Goal: Navigation & Orientation: Find specific page/section

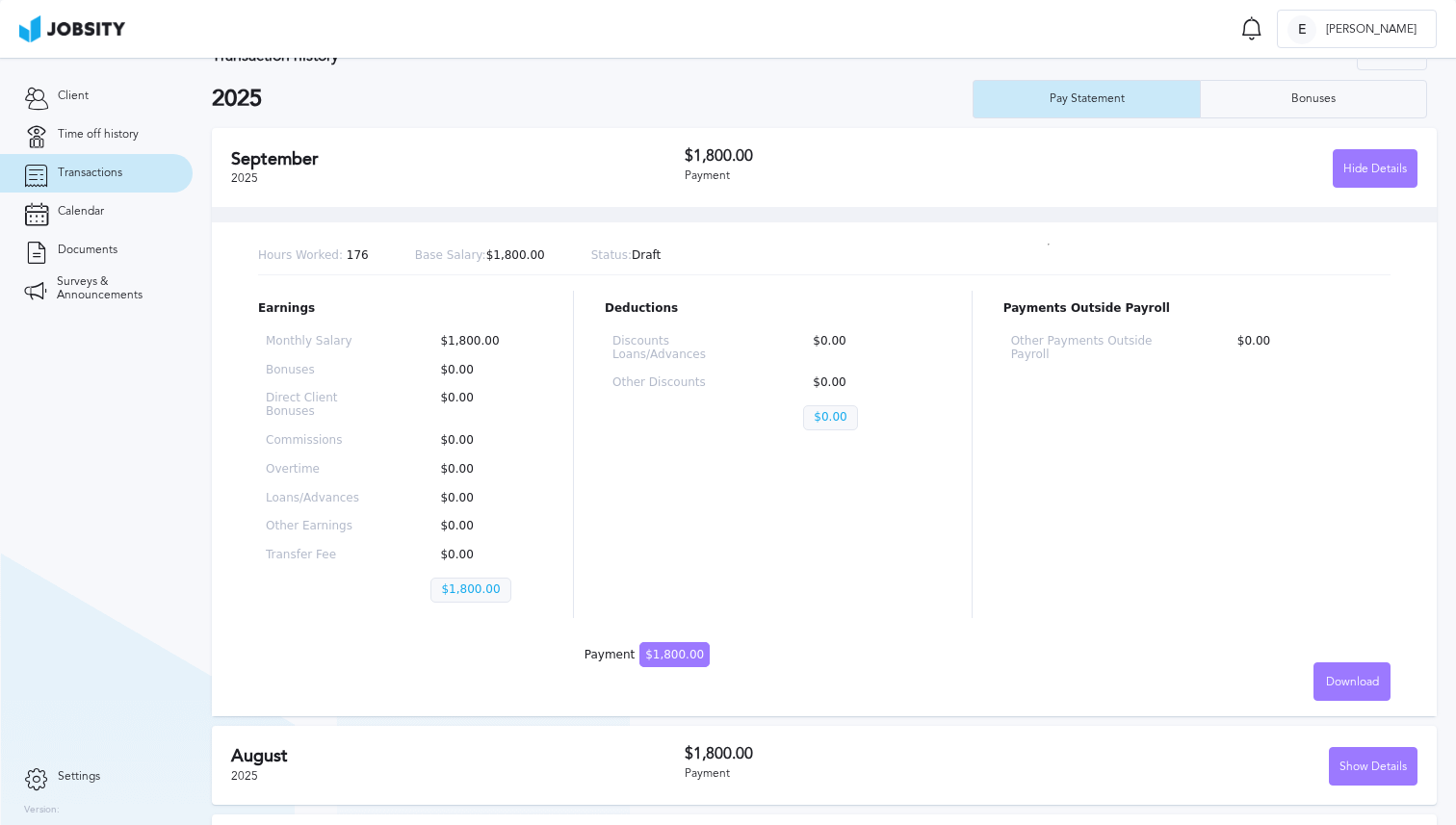
scroll to position [56, 0]
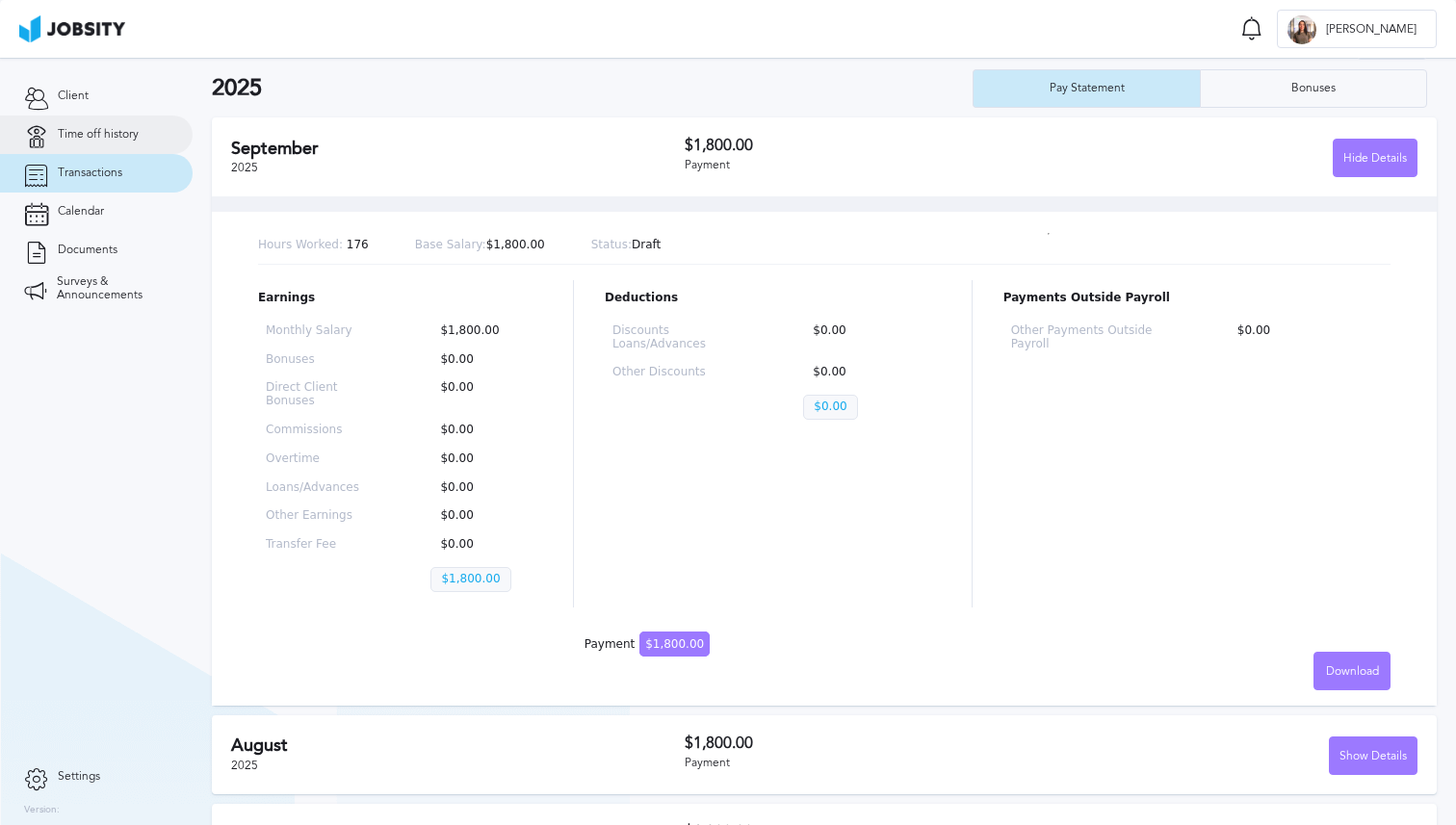
click at [89, 136] on span "Time off history" at bounding box center [98, 135] width 81 height 14
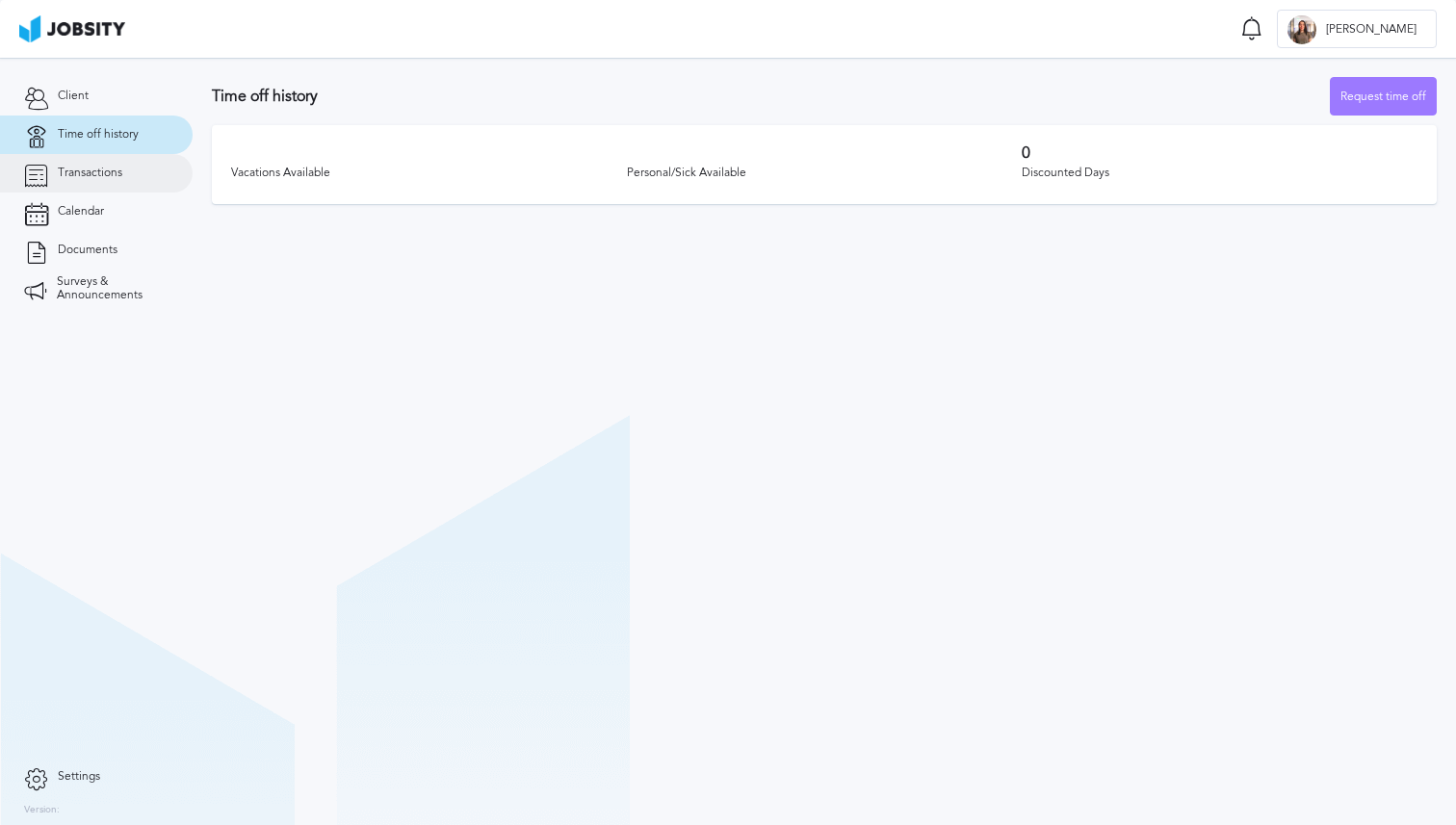
click at [86, 169] on span "Transactions" at bounding box center [90, 173] width 65 height 14
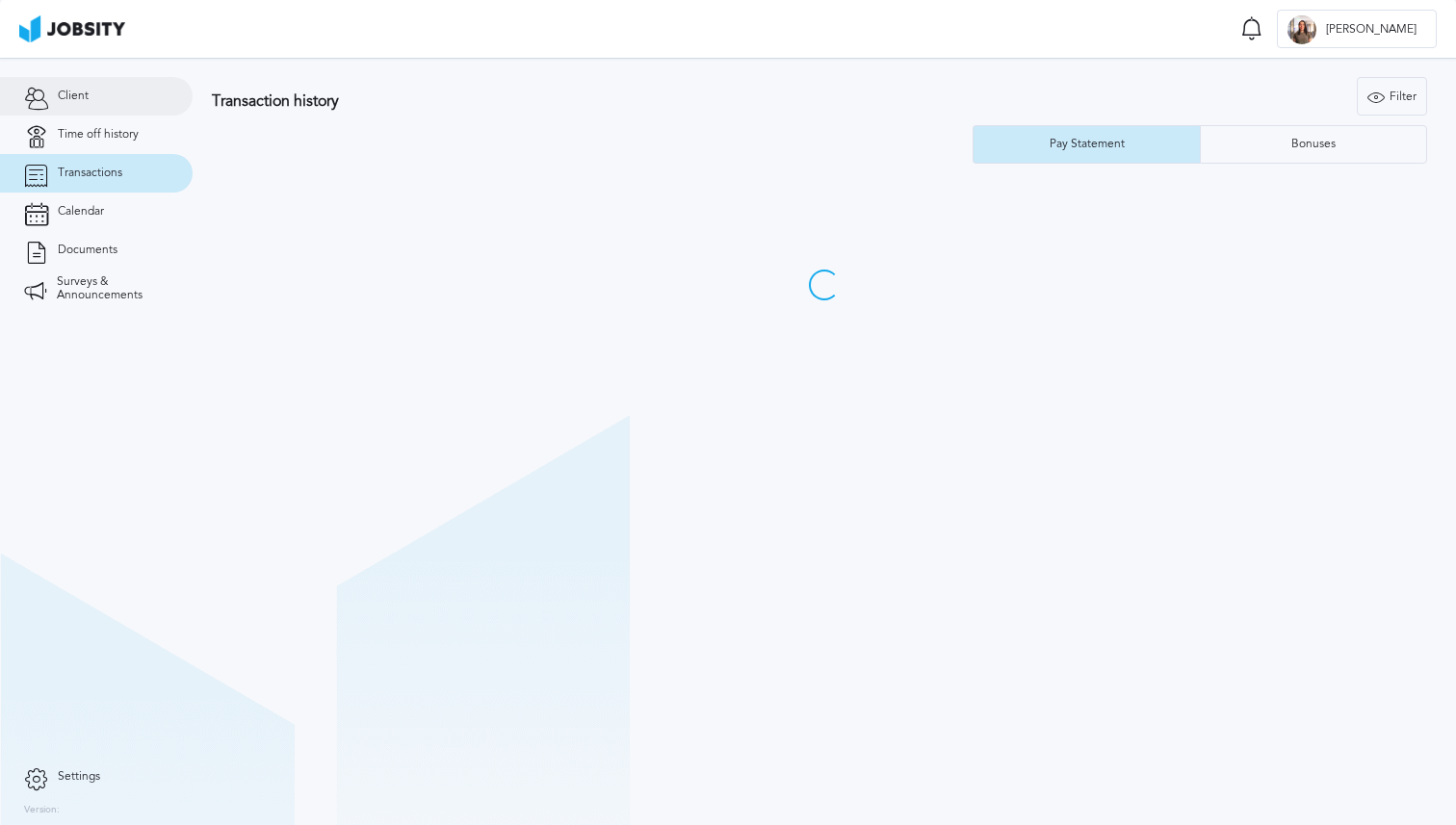
click at [66, 110] on link "Client" at bounding box center [96, 96] width 193 height 38
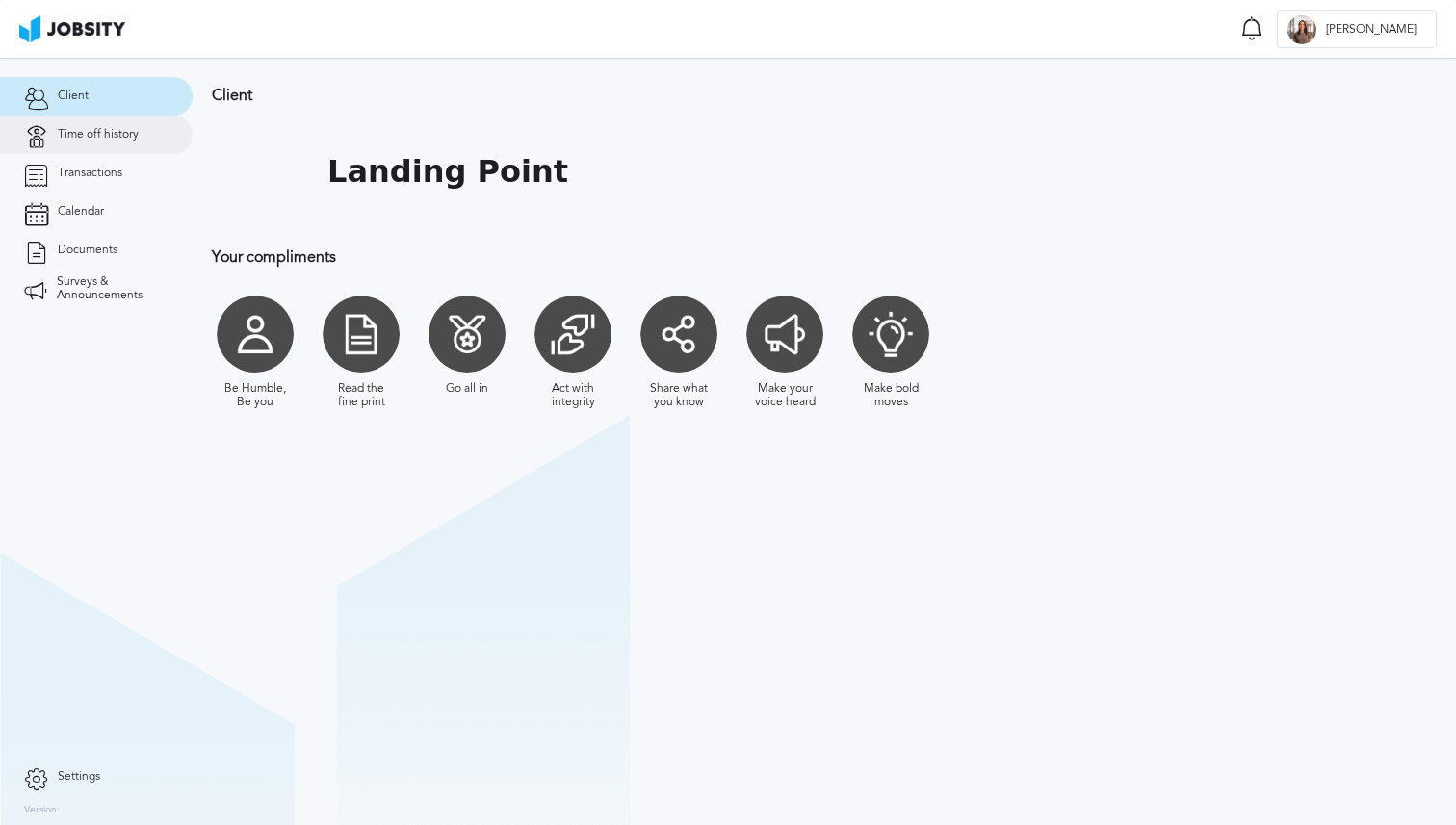
click at [72, 130] on span "Time off history" at bounding box center [98, 135] width 81 height 14
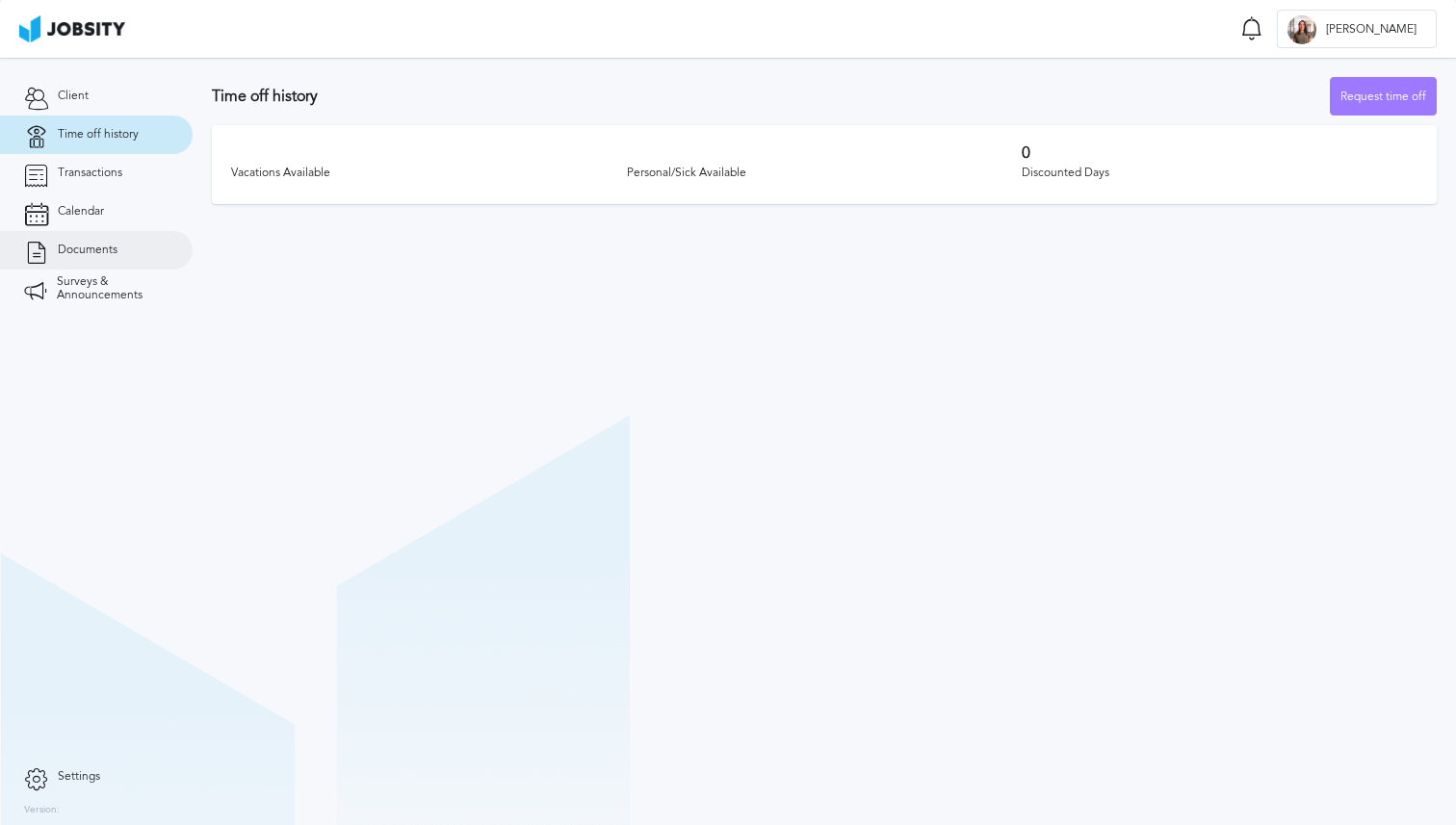
click at [58, 255] on span "Documents" at bounding box center [87, 250] width 60 height 14
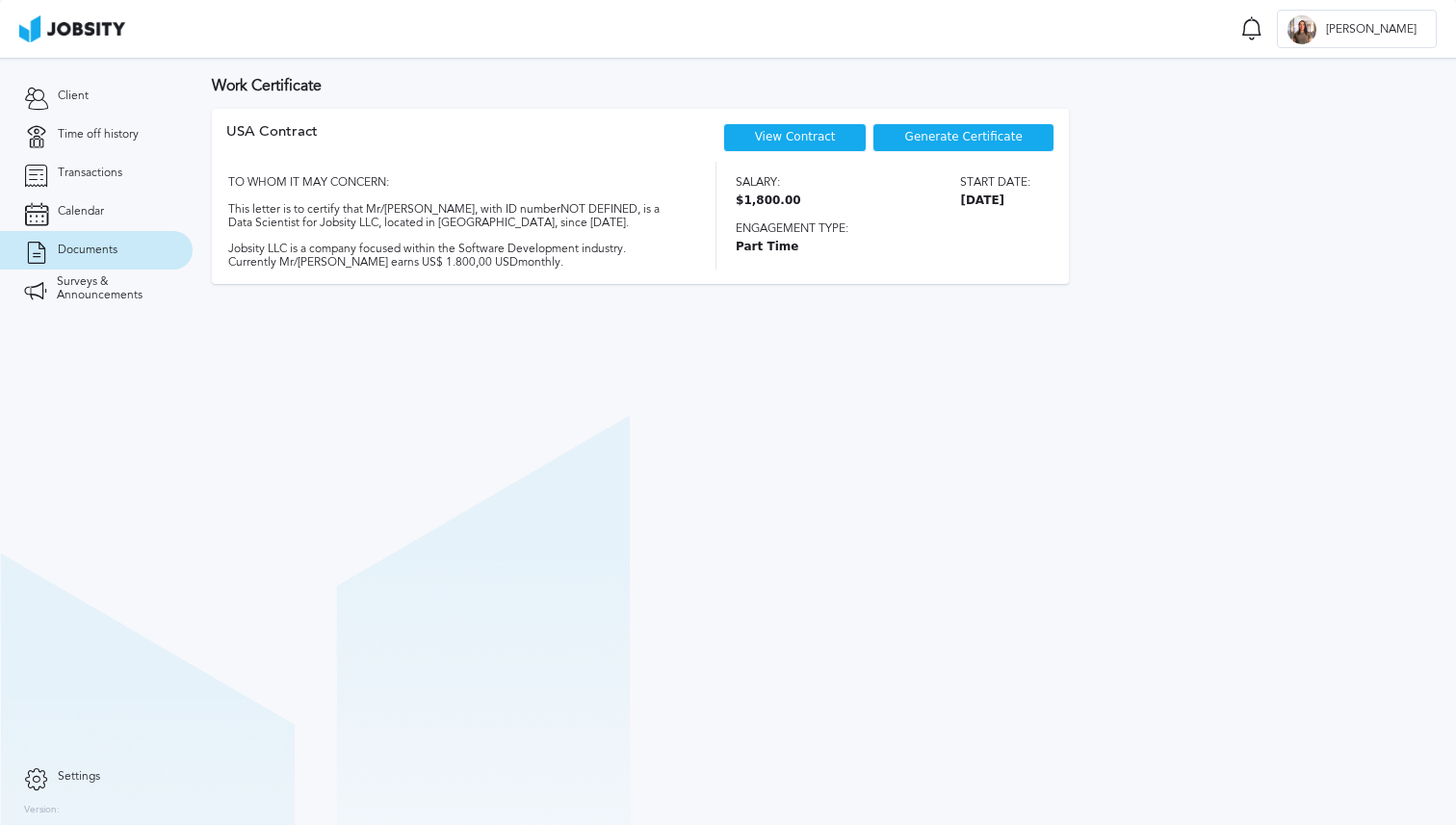
click at [765, 134] on link "View Contract" at bounding box center [795, 137] width 81 height 14
click at [792, 394] on section "Work Certificate USA Contract View Contract Generate Certificate TO WHOM IT MAY…" at bounding box center [824, 441] width 1263 height 767
click at [76, 94] on span "Client" at bounding box center [73, 97] width 31 height 14
